Goal: Contribute content

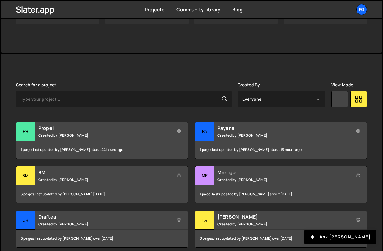
scroll to position [160, 0]
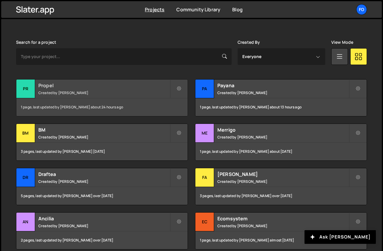
click at [99, 94] on small "Created by [PERSON_NAME]" at bounding box center [104, 92] width 132 height 5
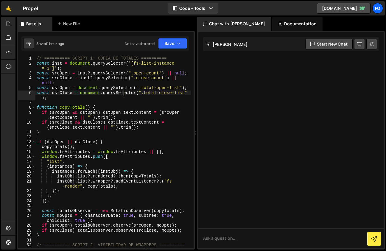
click at [123, 95] on div "// ========== SCRIPT 1: COPIA DE TOTALES ========== const inst = document . que…" at bounding box center [113, 159] width 156 height 207
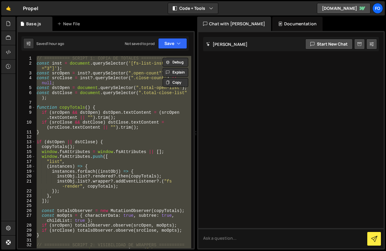
paste textarea ", 1000);"
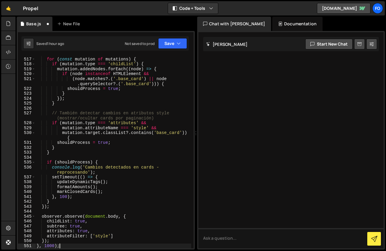
scroll to position [2892, 0]
click at [168, 46] on button "Save" at bounding box center [172, 43] width 29 height 11
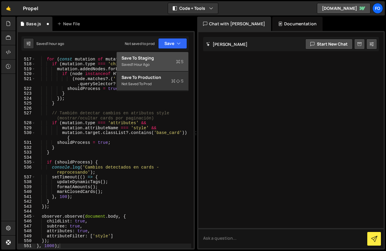
click at [167, 56] on div "Save to Staging S" at bounding box center [152, 58] width 62 height 6
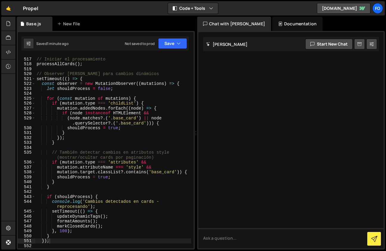
click at [107, 133] on div "// Iniciar el procesamiento processAllCards ( ) ; // Observer [PERSON_NAME] par…" at bounding box center [113, 153] width 156 height 202
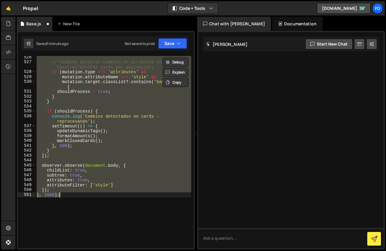
scroll to position [2967, 0]
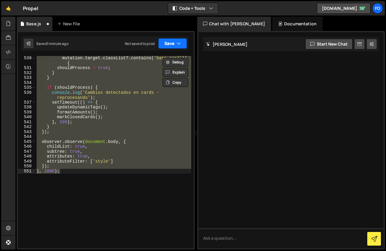
click at [170, 46] on button "Save" at bounding box center [172, 43] width 29 height 11
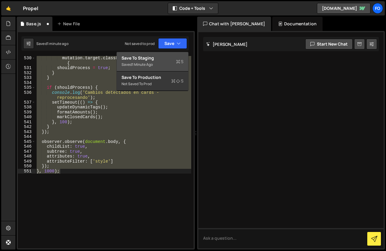
click at [160, 58] on div "Save to Staging S" at bounding box center [152, 58] width 62 height 6
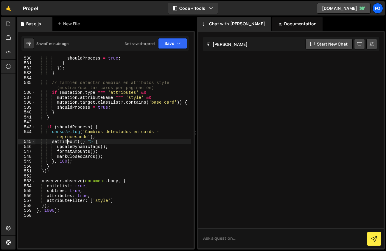
click at [68, 141] on div "shouldProcess = true ; } }) ; } // También detectar cambios en atributos style …" at bounding box center [113, 157] width 156 height 202
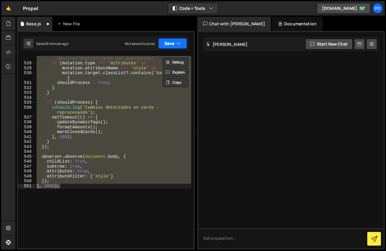
click at [168, 46] on button "Save" at bounding box center [172, 43] width 29 height 11
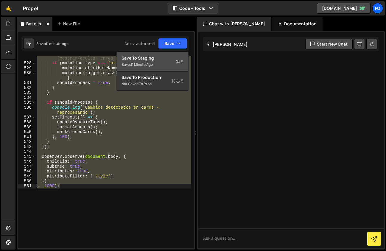
click at [160, 58] on div "Save to Staging S" at bounding box center [152, 58] width 62 height 6
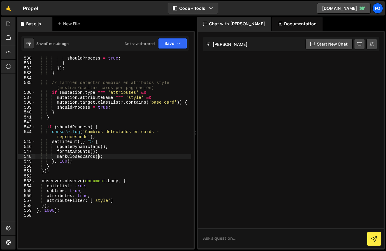
click at [97, 157] on div "shouldProcess = true ; } }) ; } // También detectar cambios en atributos style …" at bounding box center [113, 157] width 156 height 202
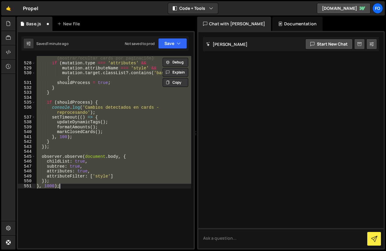
type textarea "}]);"
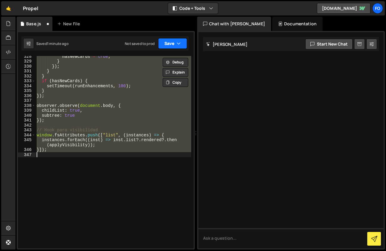
click at [169, 44] on button "Save" at bounding box center [172, 43] width 29 height 11
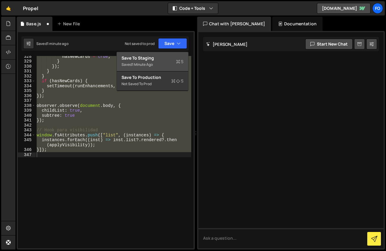
click at [161, 57] on div "Save to Staging S" at bounding box center [152, 58] width 62 height 6
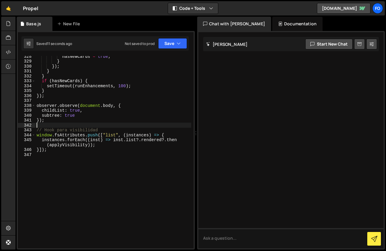
click at [153, 124] on div "hasNewCards = true ; } }) ; } } if ( hasNewCards ) { setTimeout ( runEnhancemen…" at bounding box center [113, 155] width 156 height 202
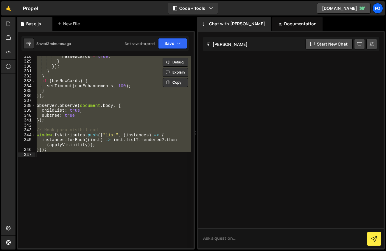
click at [82, 133] on div "hasNewCards = true ; } }) ; } } if ( hasNewCards ) { setTimeout ( runEnhancemen…" at bounding box center [113, 152] width 156 height 192
click at [161, 85] on div "hasNewCards = true ; } }) ; } } if ( hasNewCards ) { setTimeout ( runEnhancemen…" at bounding box center [113, 152] width 156 height 192
paste textarea ");"
type textarea "});"
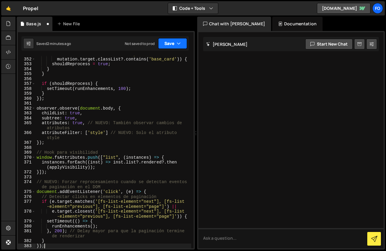
click at [165, 47] on button "Save" at bounding box center [172, 43] width 29 height 11
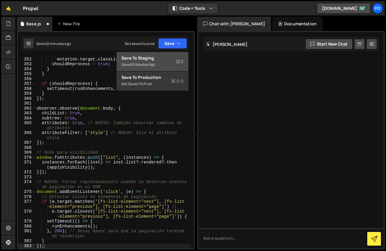
click at [157, 60] on div "Save to Staging S" at bounding box center [152, 58] width 62 height 6
